Goal: Learn about a topic

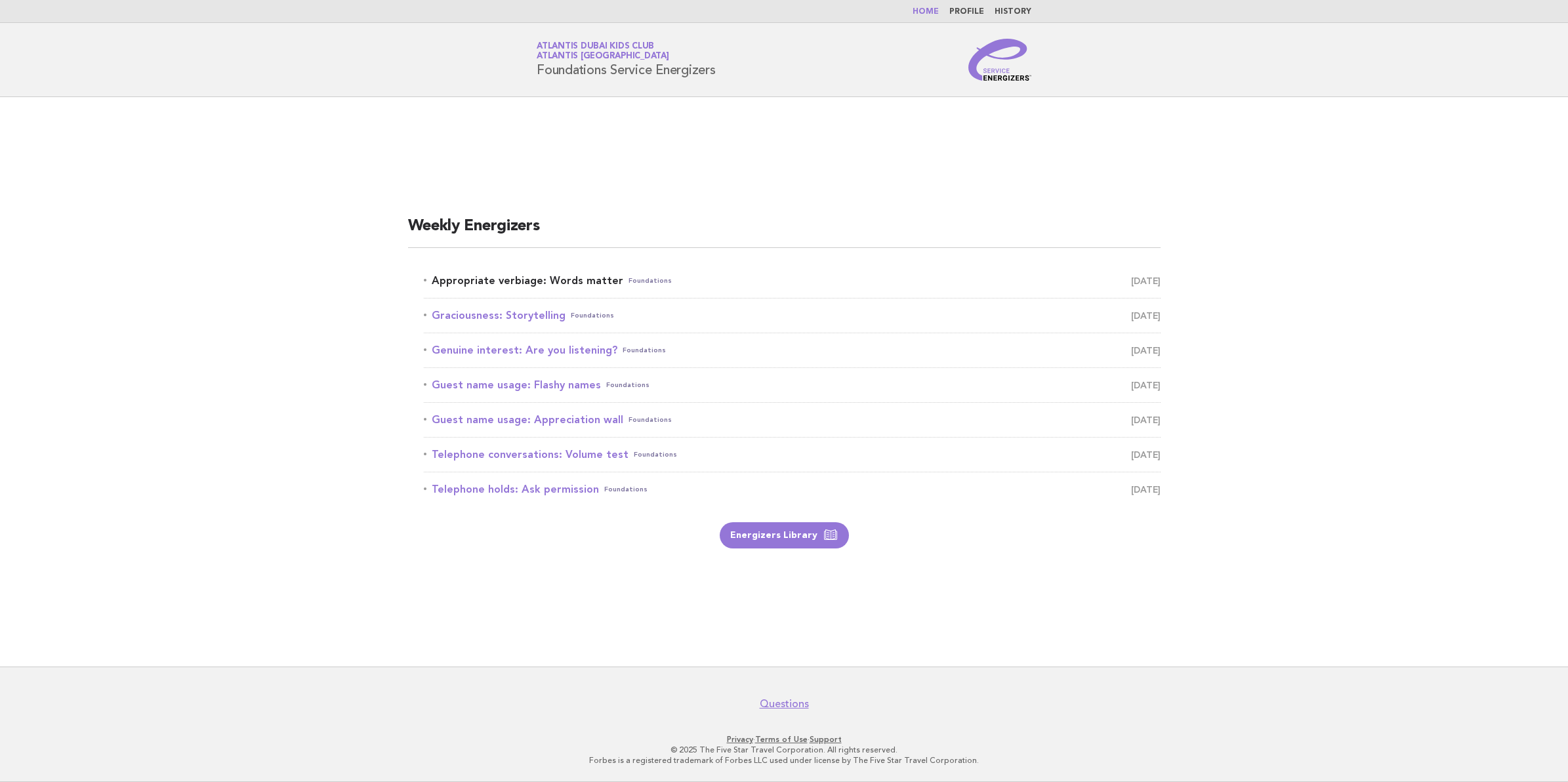
click at [536, 272] on link "Appropriate verbiage: Words matter Foundations August 14" at bounding box center [792, 281] width 737 height 19
click at [576, 283] on link "Appropriate verbiage: Words matter Foundations August 14" at bounding box center [792, 281] width 737 height 19
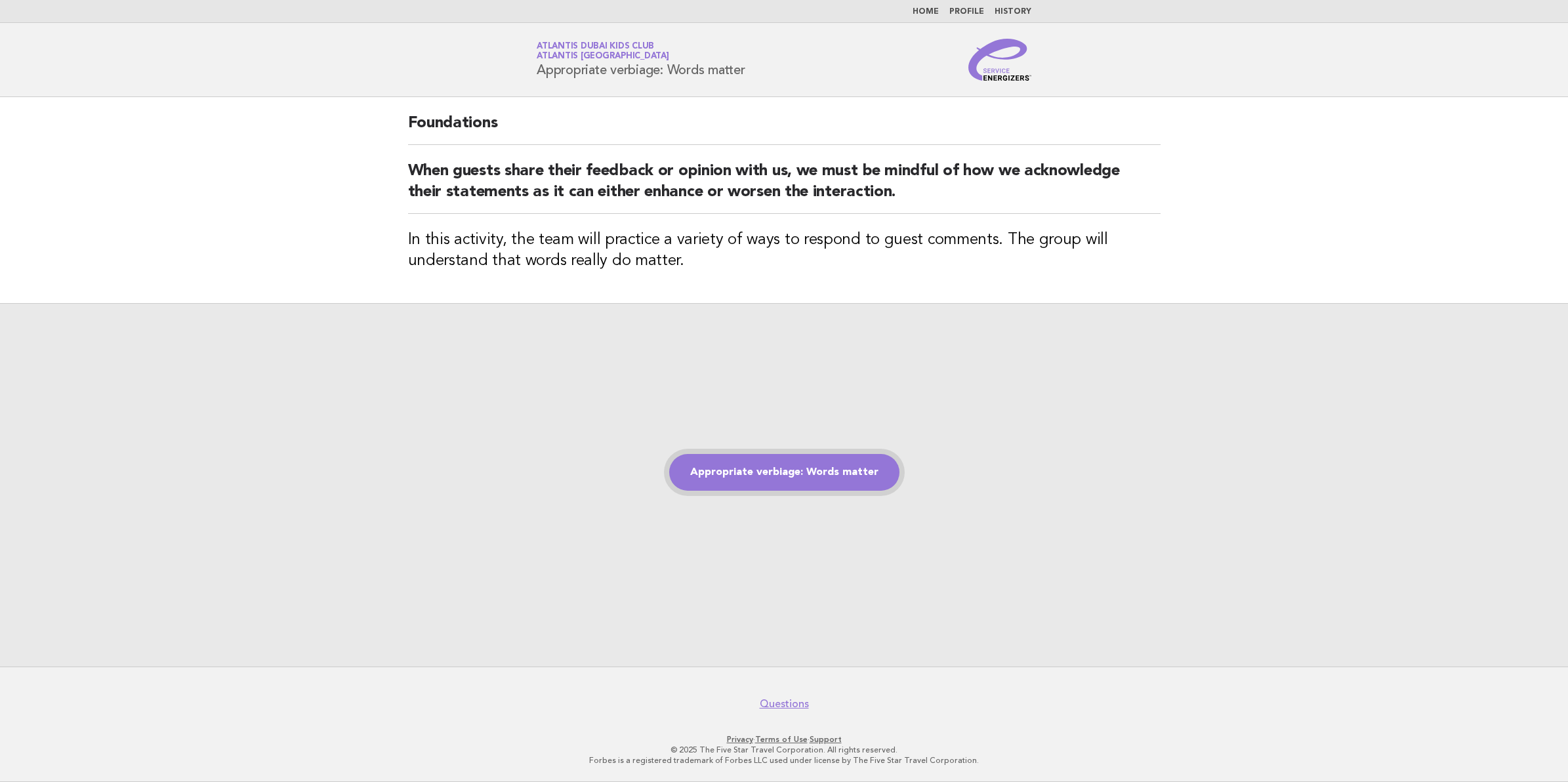
click at [855, 482] on link "Appropriate verbiage: Words matter" at bounding box center [784, 472] width 230 height 36
click at [847, 472] on link "Appropriate verbiage: Words matter" at bounding box center [784, 472] width 230 height 36
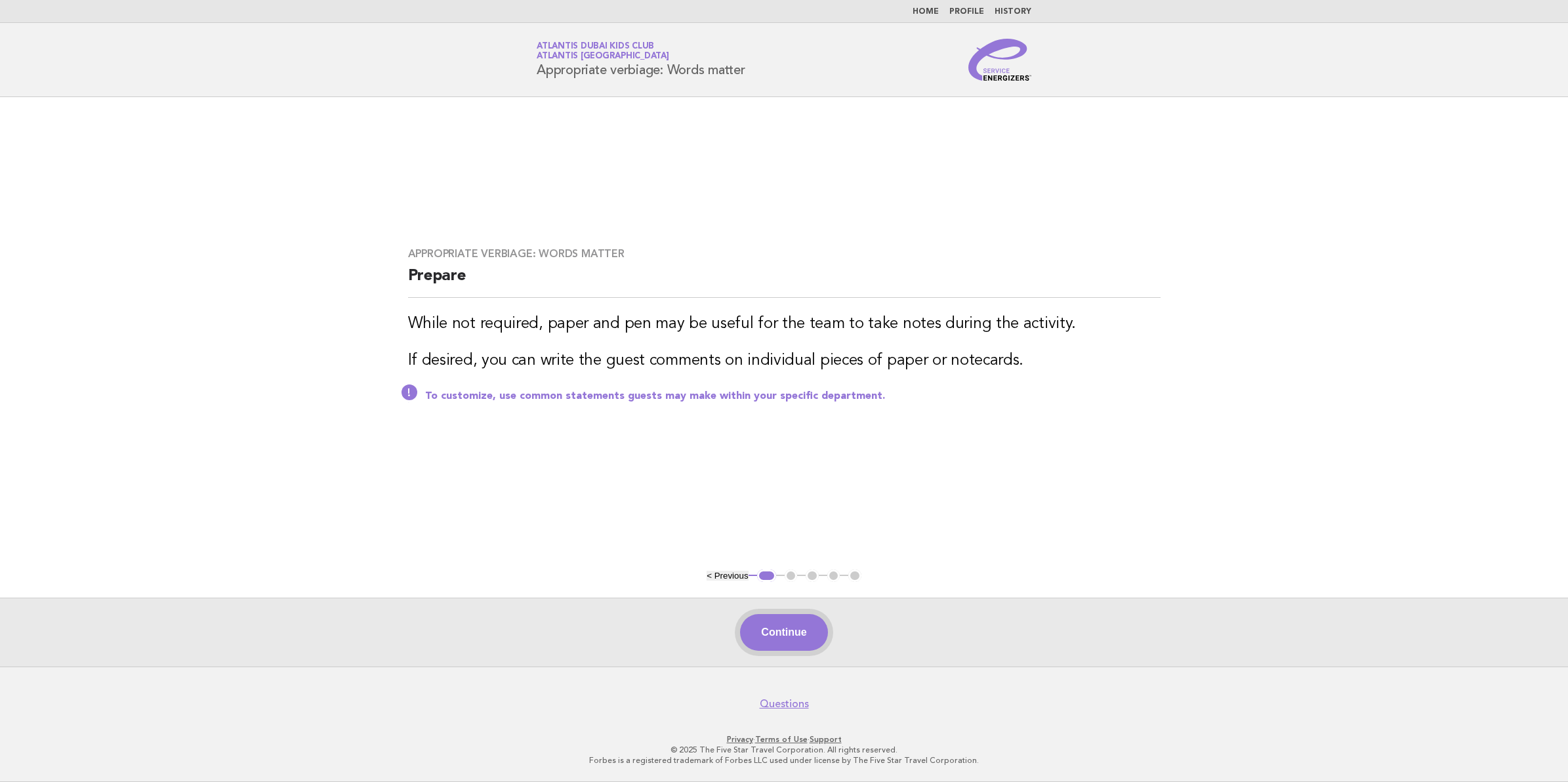
click at [766, 630] on button "Continue" at bounding box center [784, 632] width 87 height 36
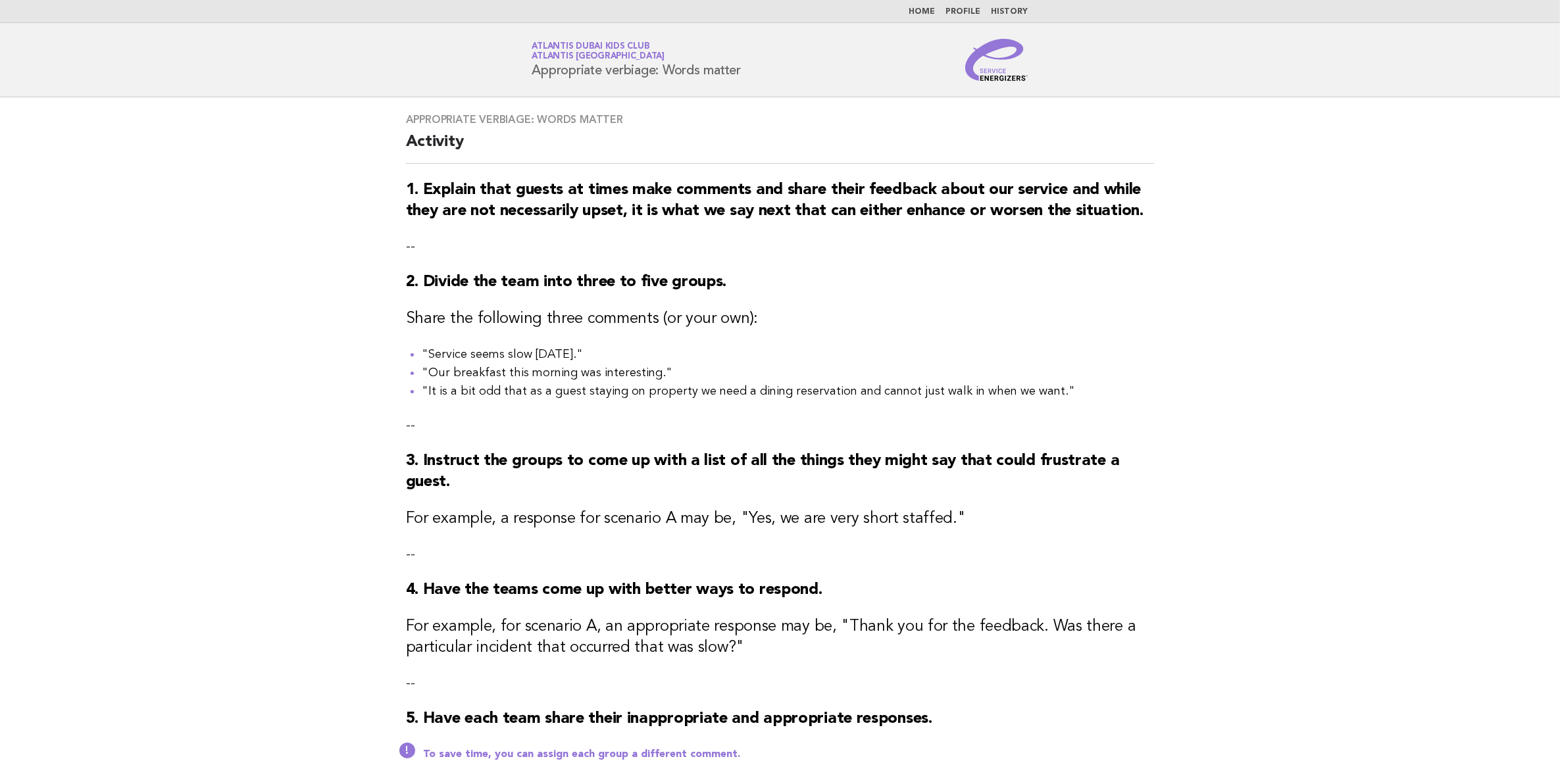
scroll to position [230, 0]
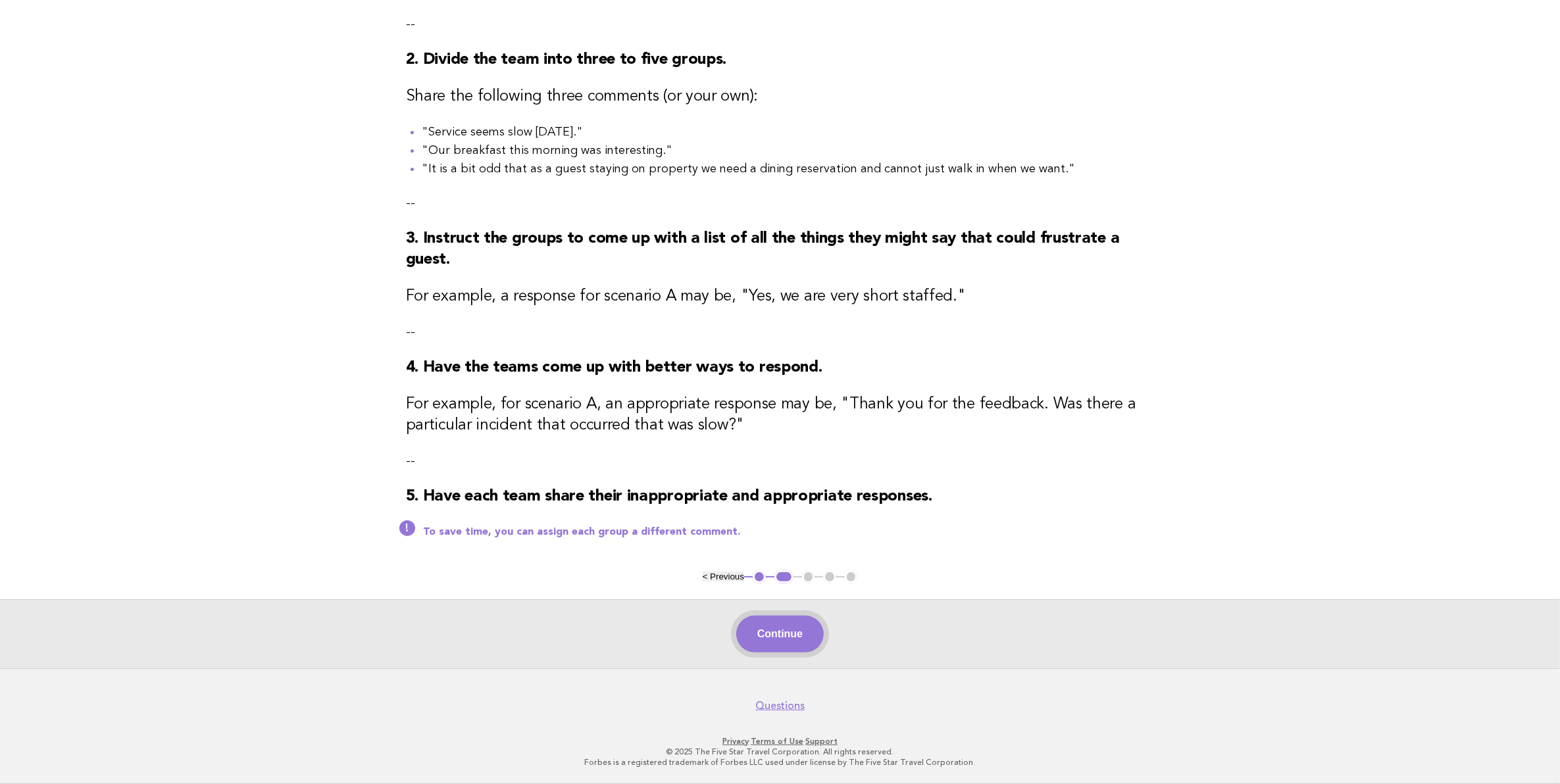
click at [777, 639] on button "Continue" at bounding box center [780, 634] width 87 height 37
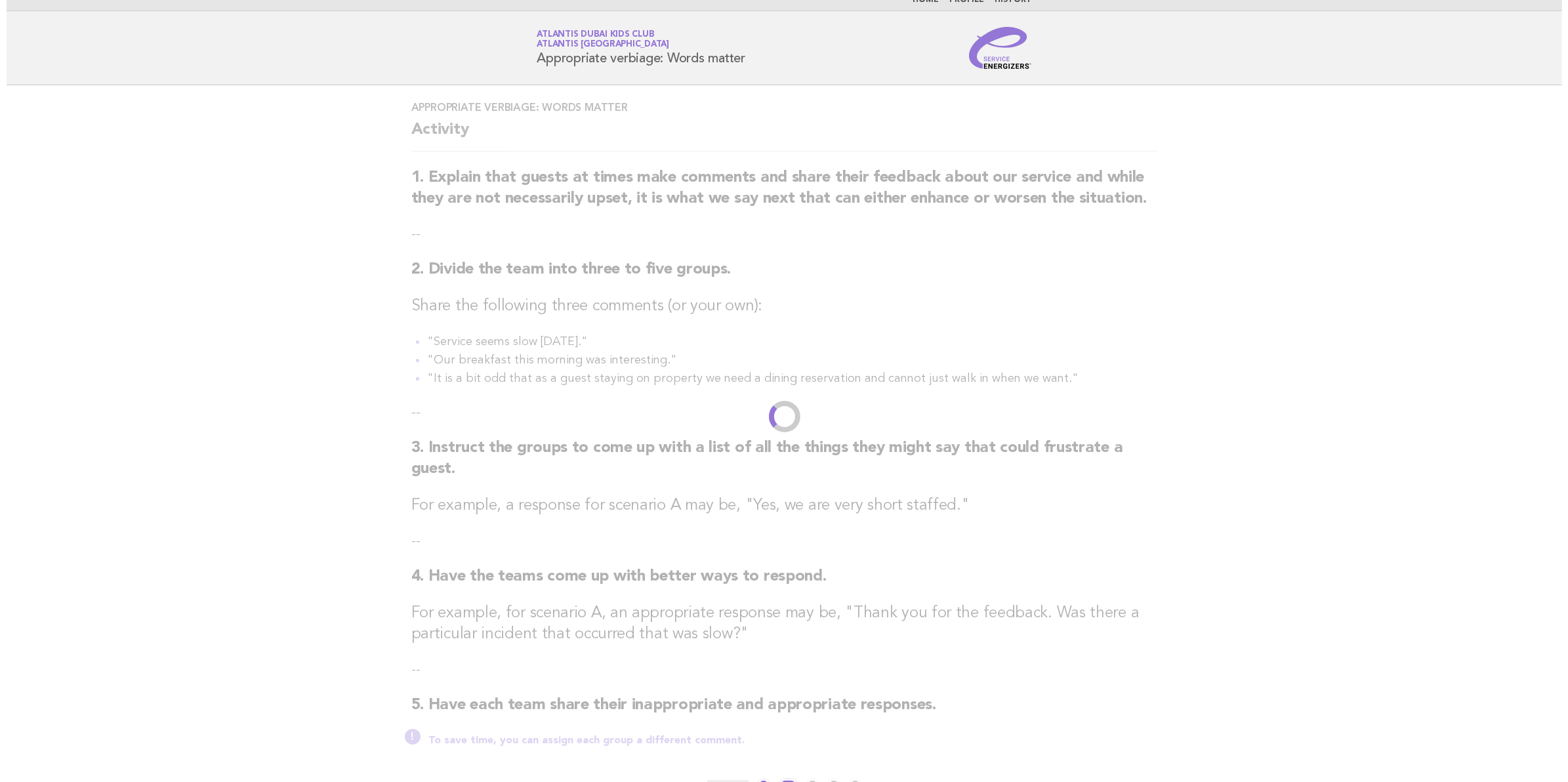
scroll to position [0, 0]
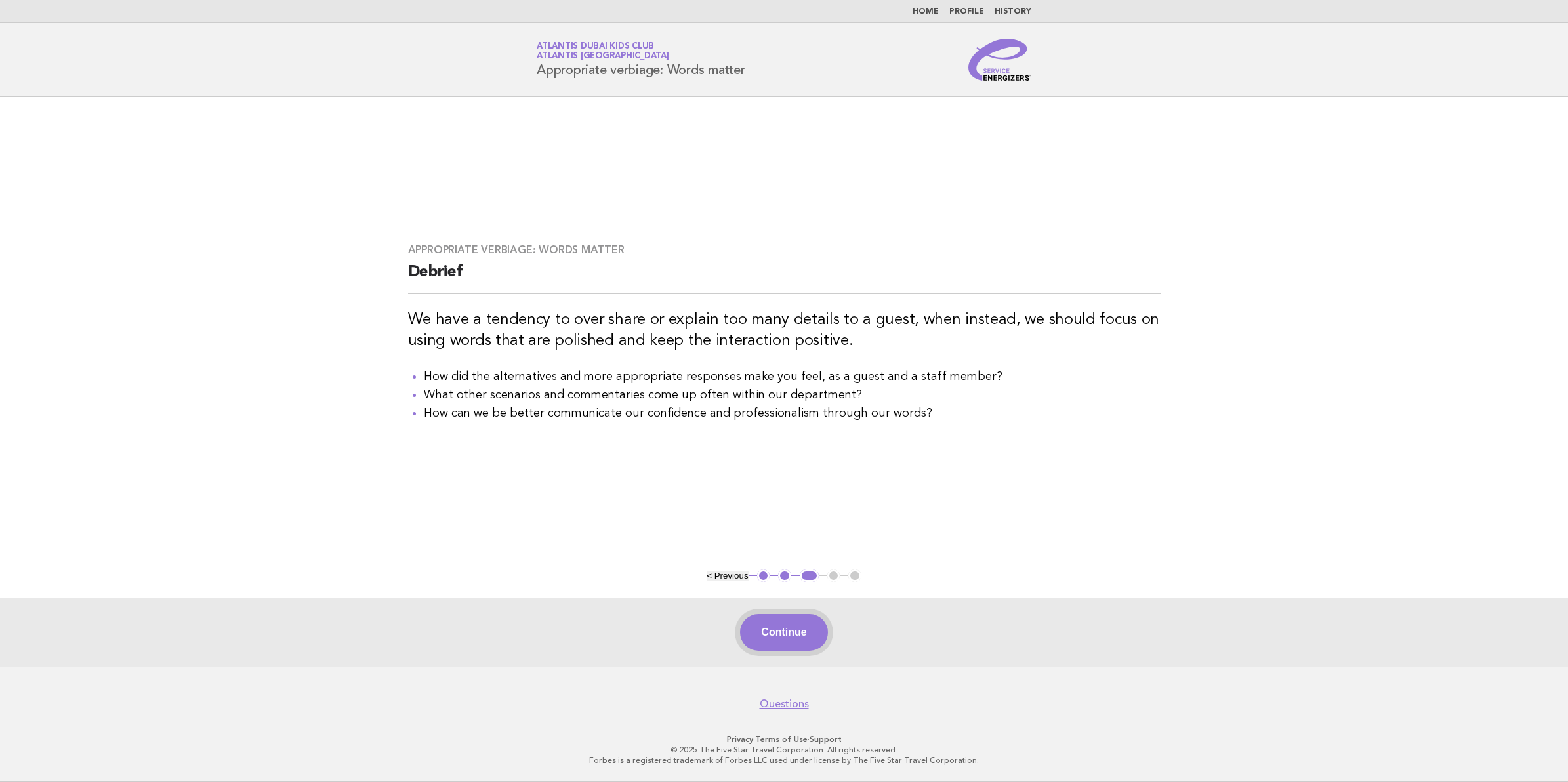
click at [781, 630] on button "Continue" at bounding box center [784, 632] width 87 height 36
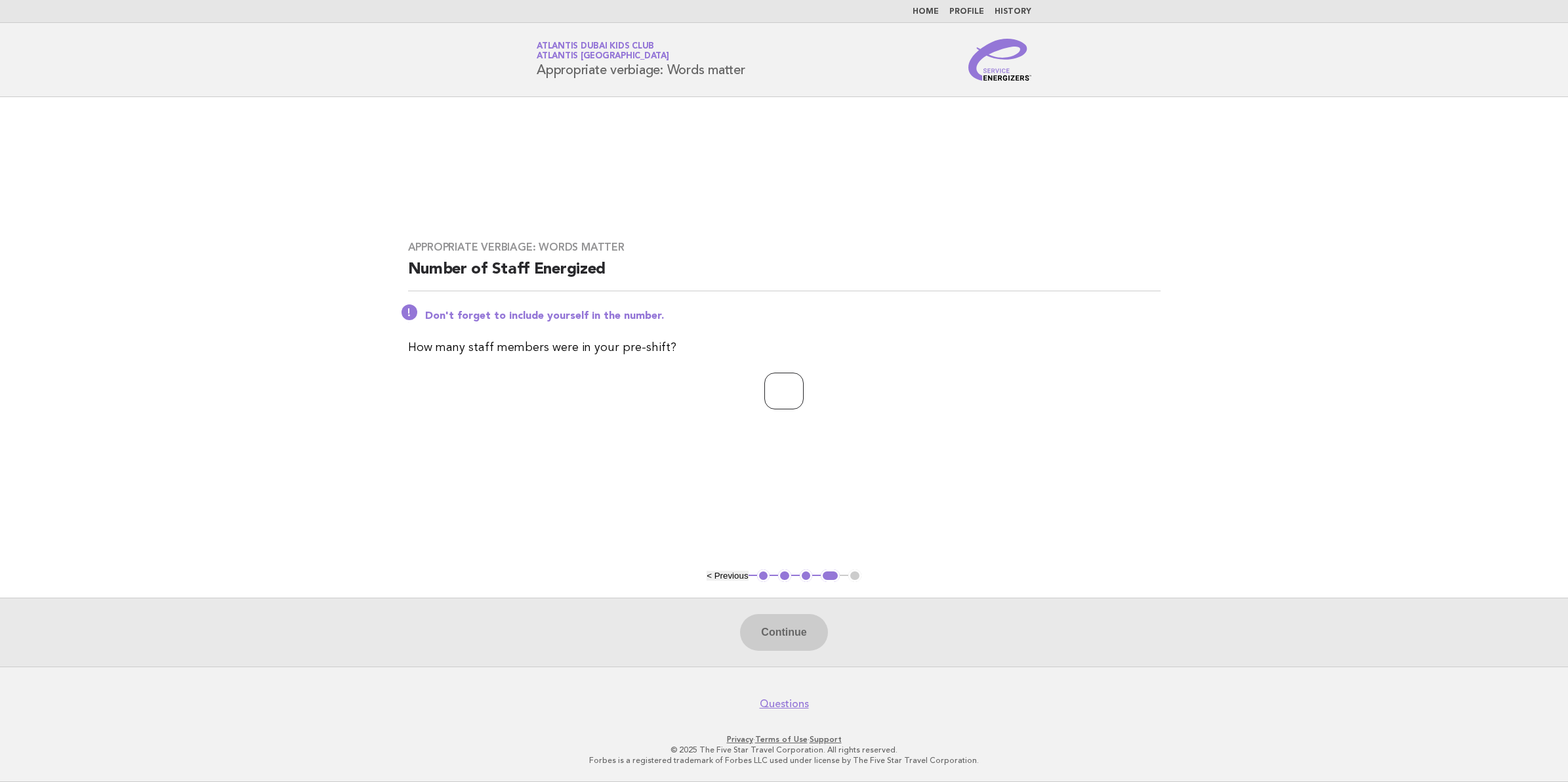
click at [764, 392] on input "number" at bounding box center [784, 390] width 39 height 36
type input "**"
click at [799, 636] on button "Continue" at bounding box center [784, 632] width 87 height 36
click at [1265, 482] on main "Appropriate verbiage: Words matter Number of Staff Energized Don't forget to in…" at bounding box center [784, 382] width 1568 height 570
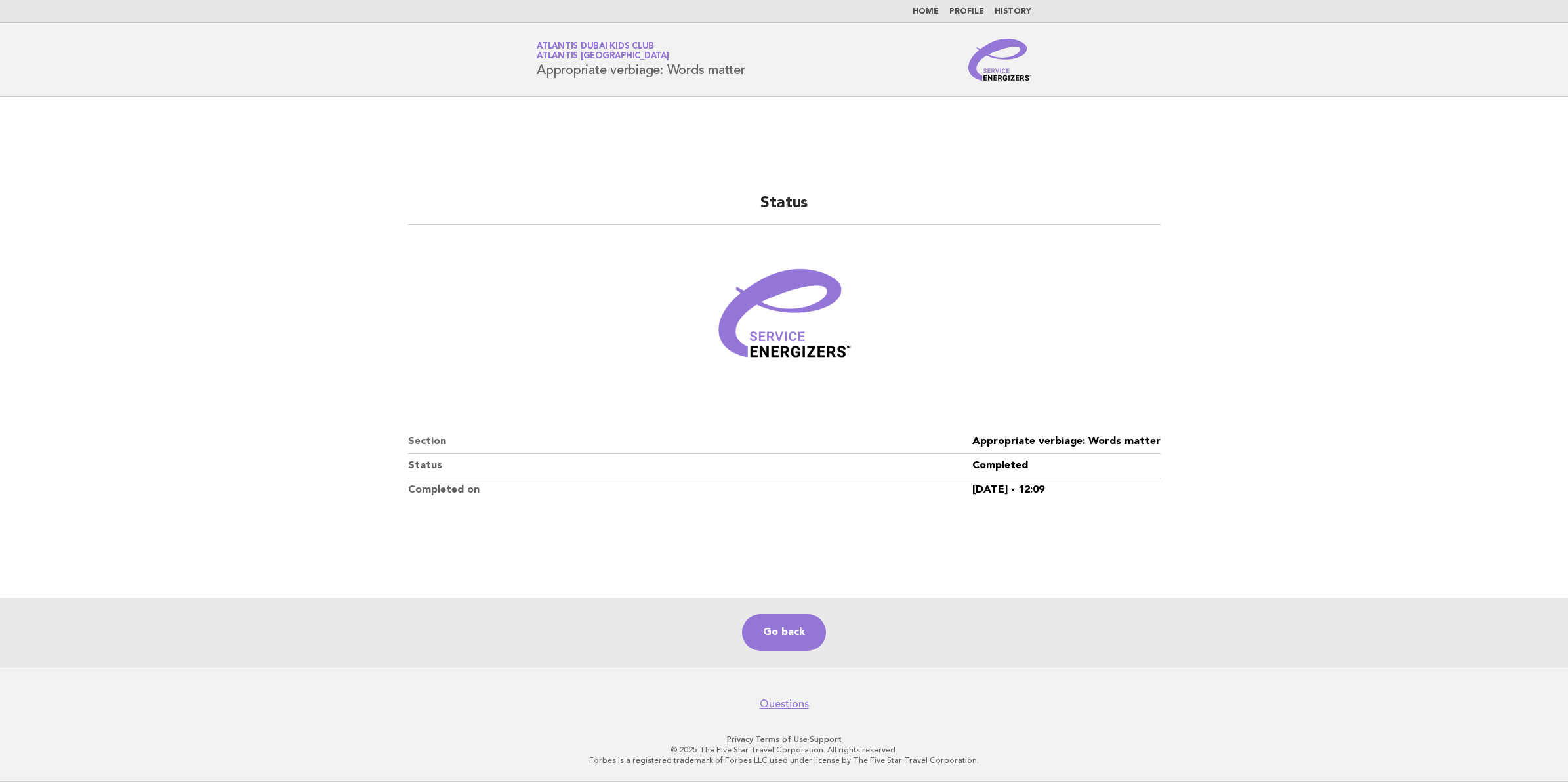
click at [186, 21] on nav "Home Profile History" at bounding box center [784, 11] width 1568 height 23
